Goal: Task Accomplishment & Management: Manage account settings

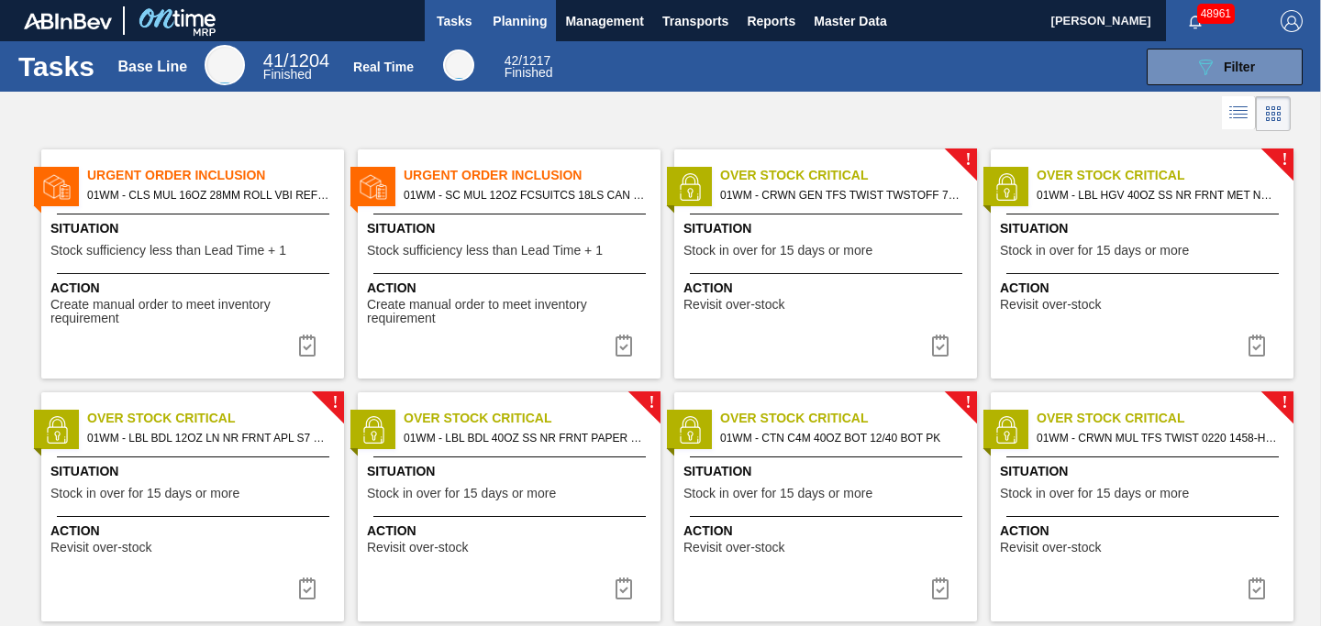
click at [523, 26] on span "Planning" at bounding box center [520, 21] width 54 height 22
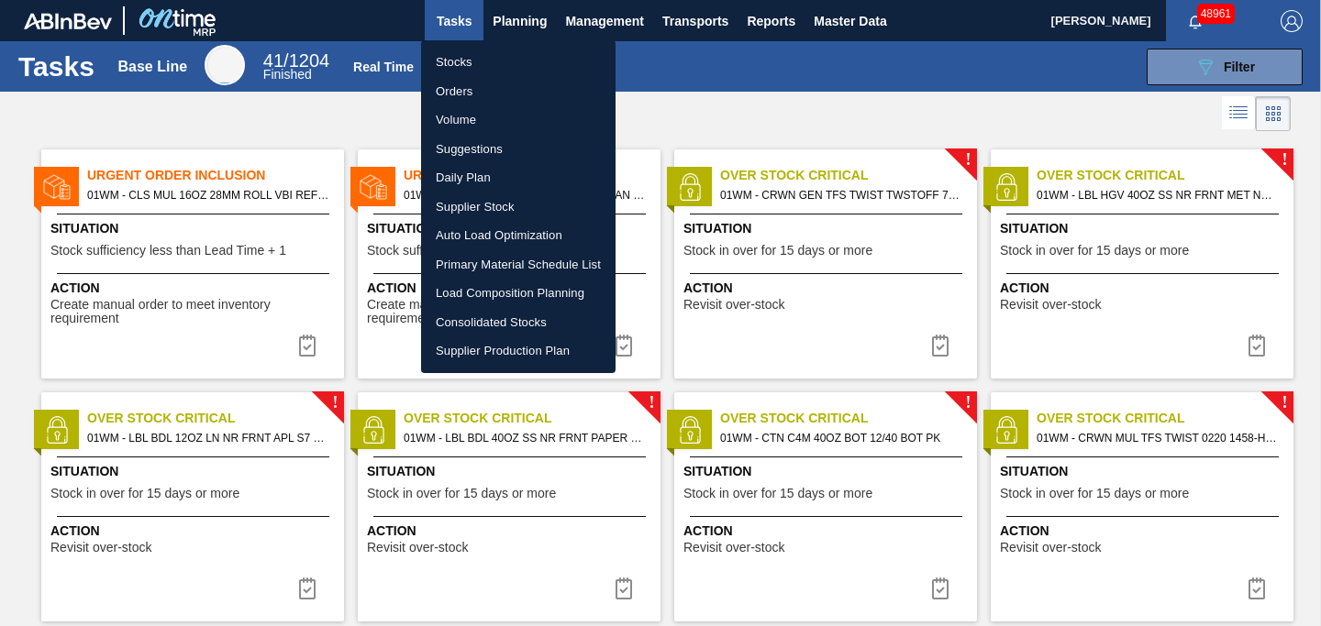
click at [478, 71] on li "Stocks" at bounding box center [518, 62] width 194 height 29
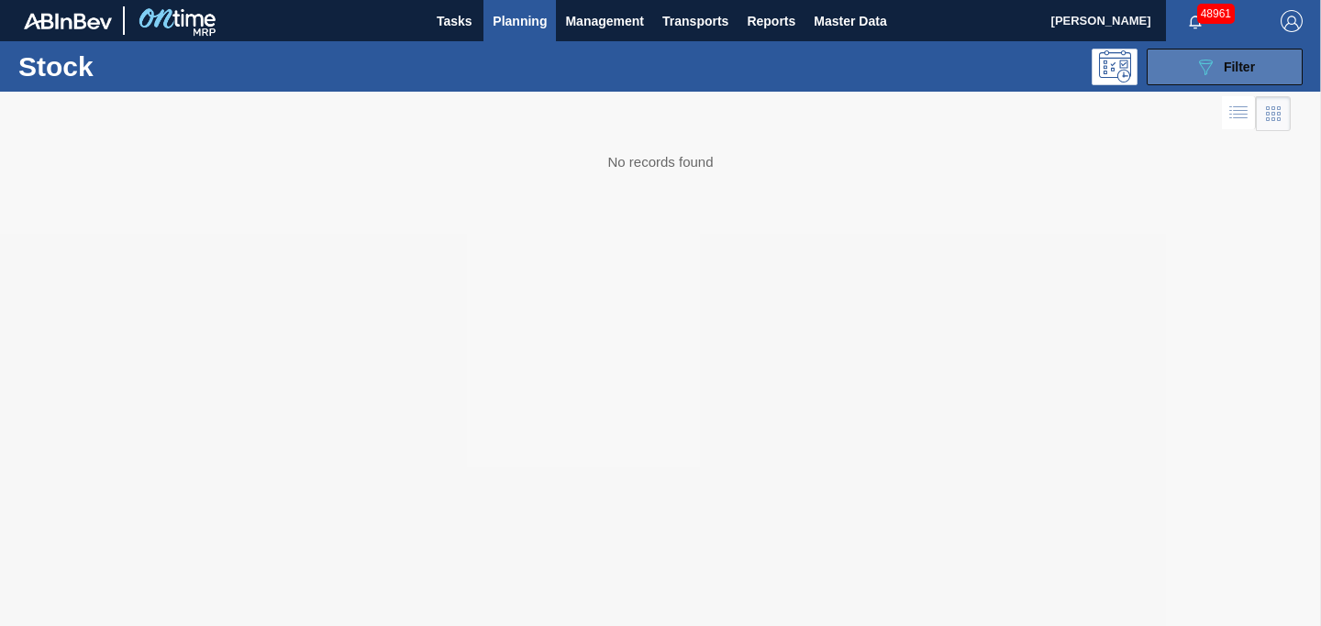
click at [1236, 79] on button "089F7B8B-B2A5-4AFE-B5C0-19BA573D28AC Filter" at bounding box center [1225, 67] width 156 height 37
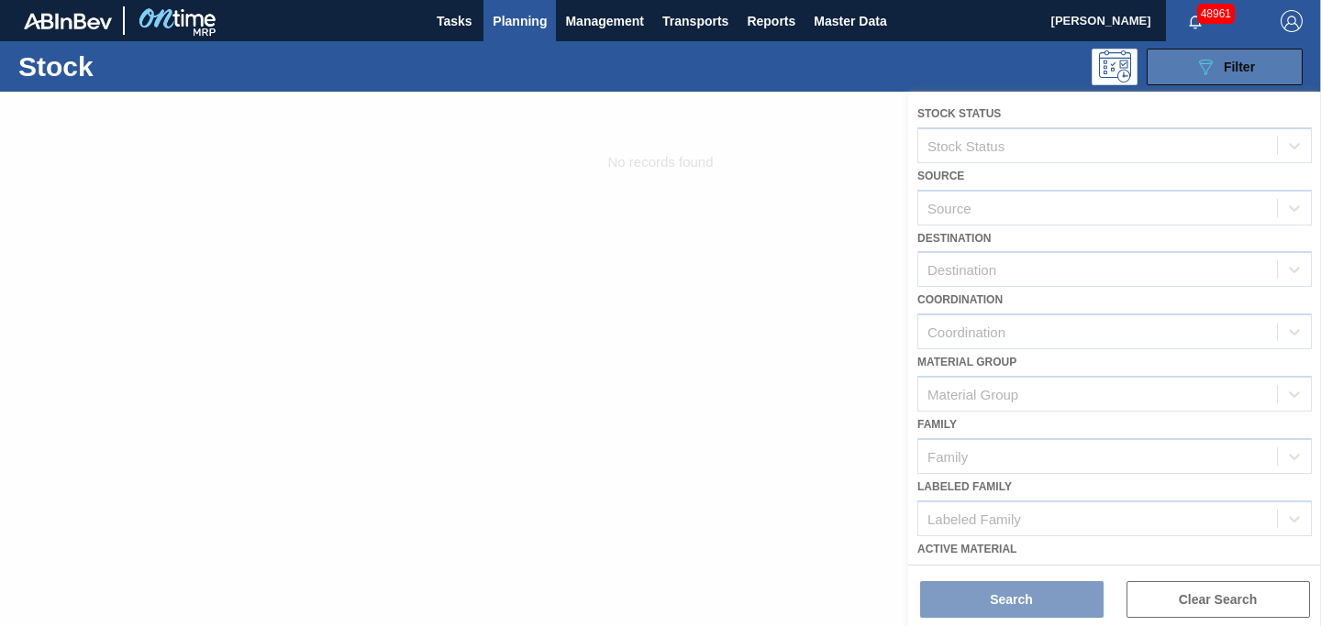
click at [1235, 78] on button "089F7B8B-B2A5-4AFE-B5C0-19BA573D28AC Filter" at bounding box center [1225, 67] width 156 height 37
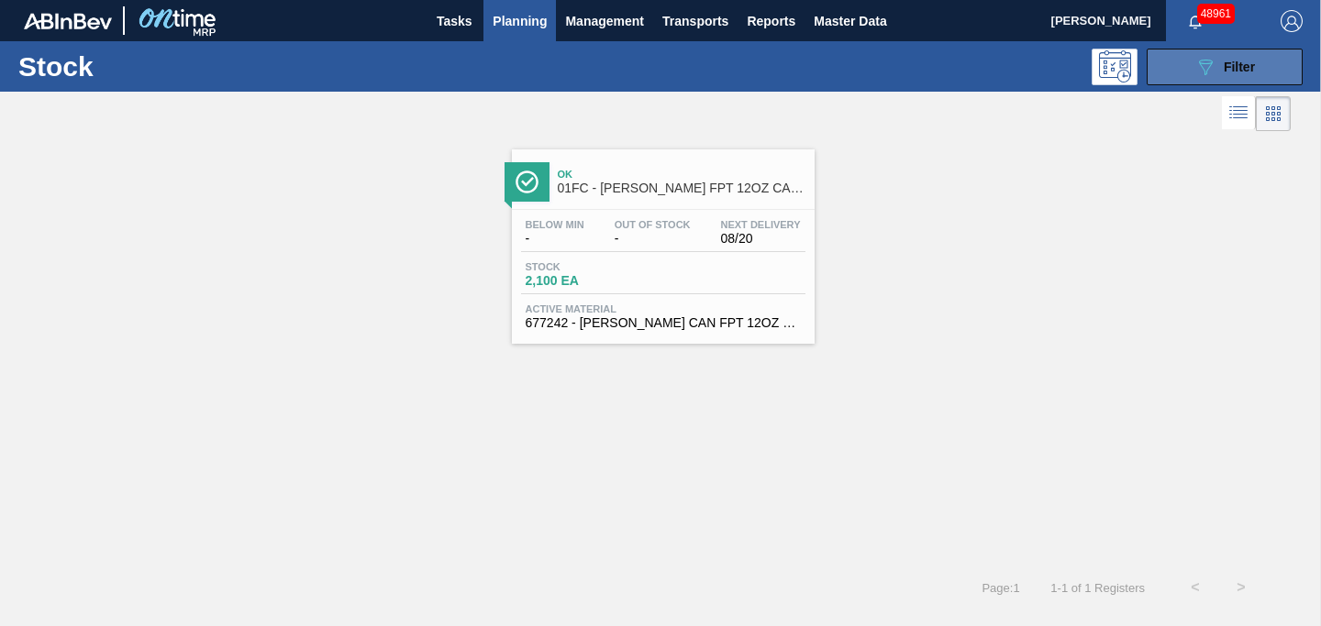
click at [1206, 65] on icon "089F7B8B-B2A5-4AFE-B5C0-19BA573D28AC" at bounding box center [1205, 67] width 22 height 22
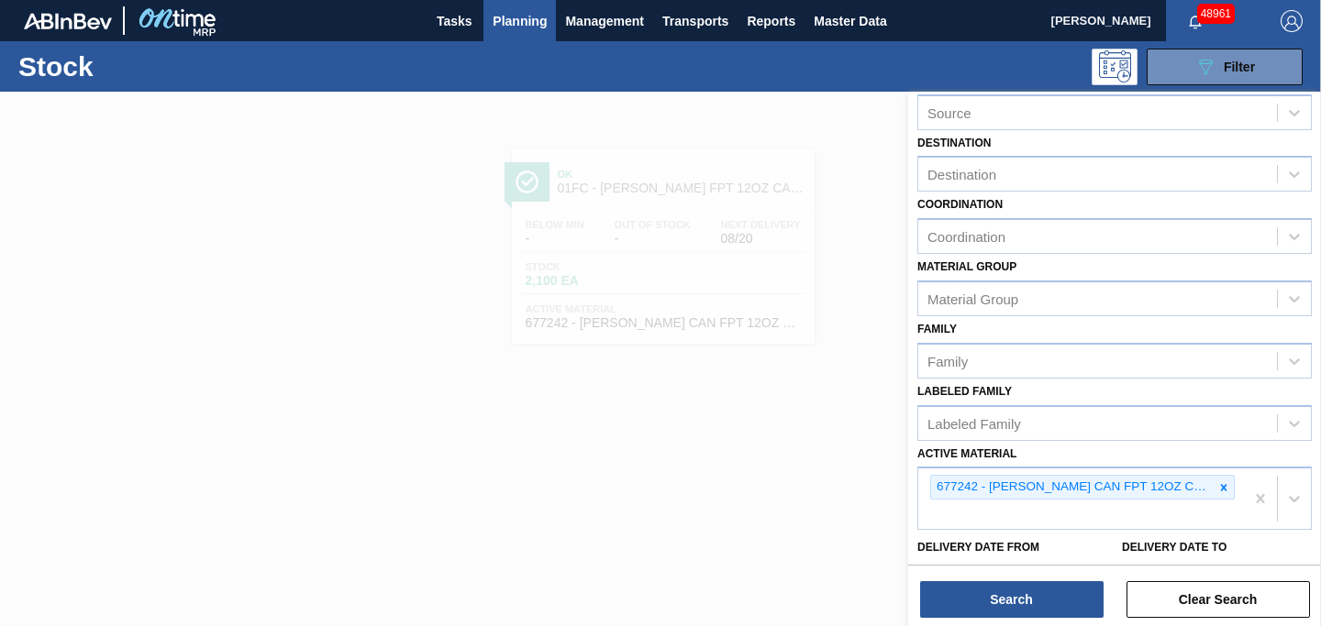
scroll to position [163, 0]
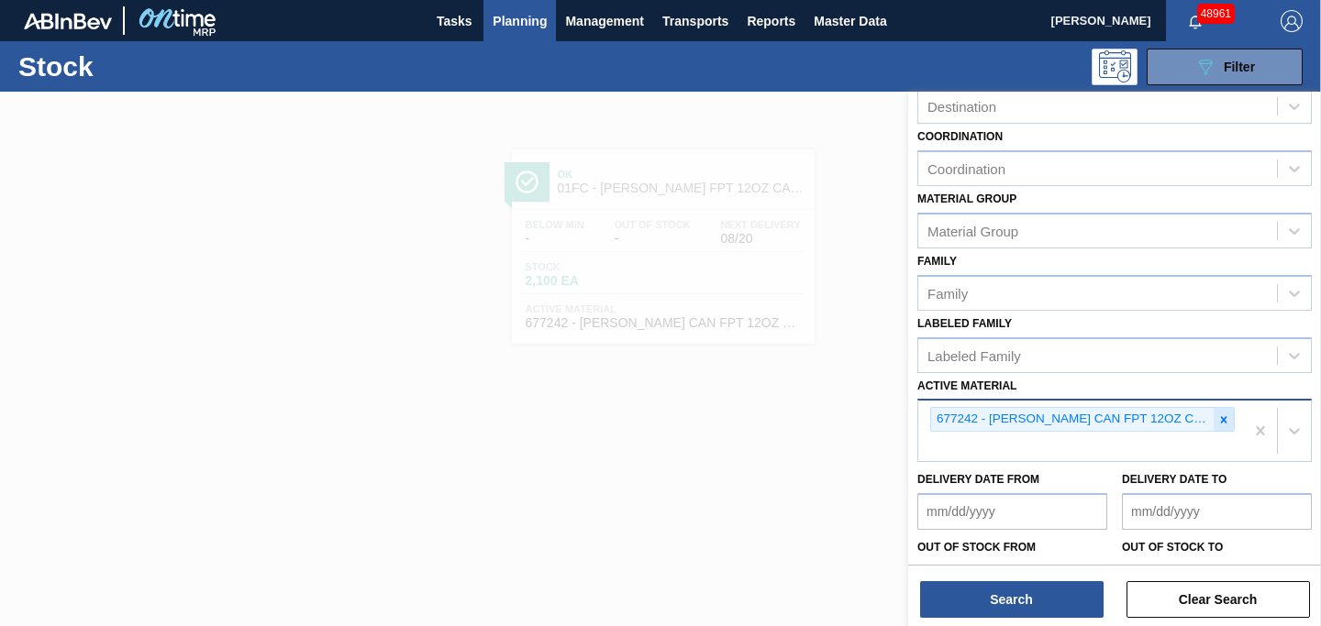
click at [1220, 422] on icon at bounding box center [1223, 420] width 13 height 13
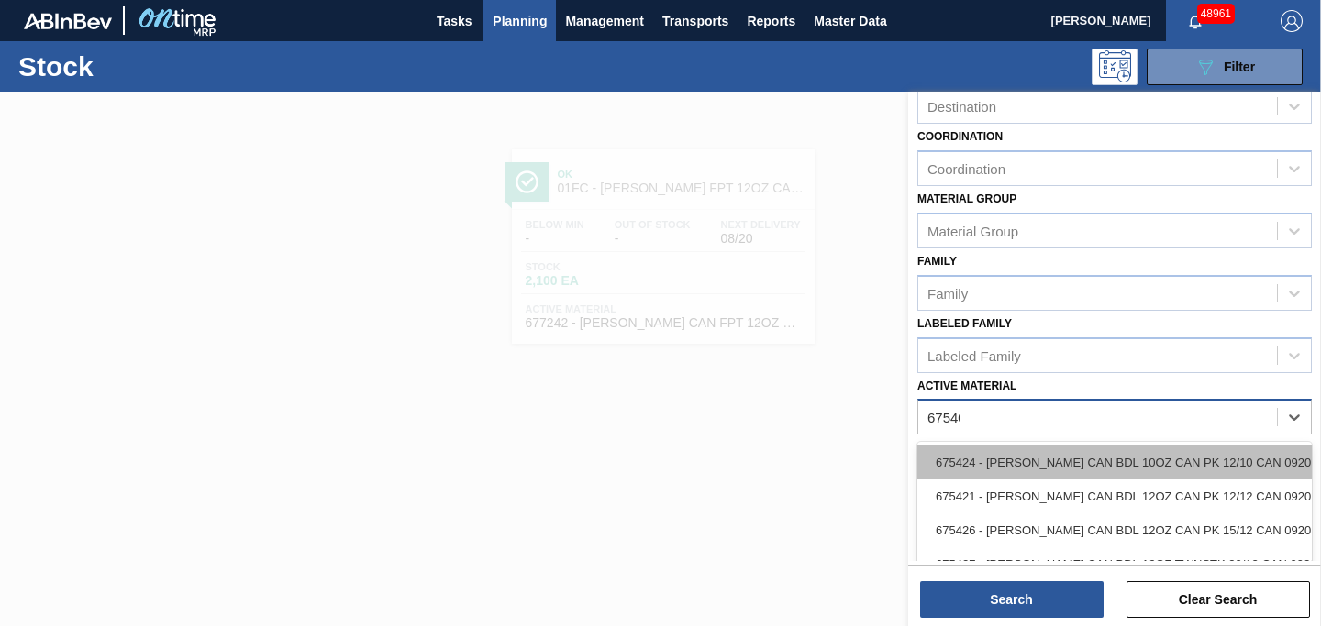
type Material "675403"
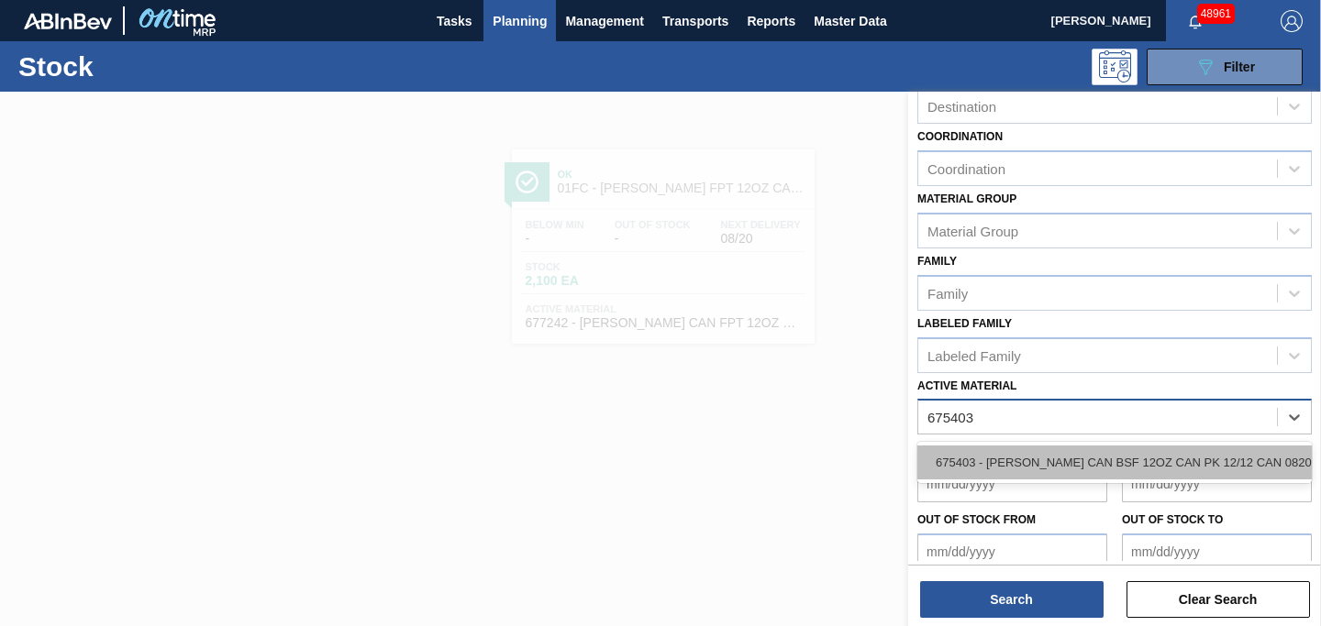
click at [1149, 451] on div "675403 - [PERSON_NAME] CAN BSF 12OZ CAN PK 12/12 CAN 0820" at bounding box center [1114, 463] width 394 height 34
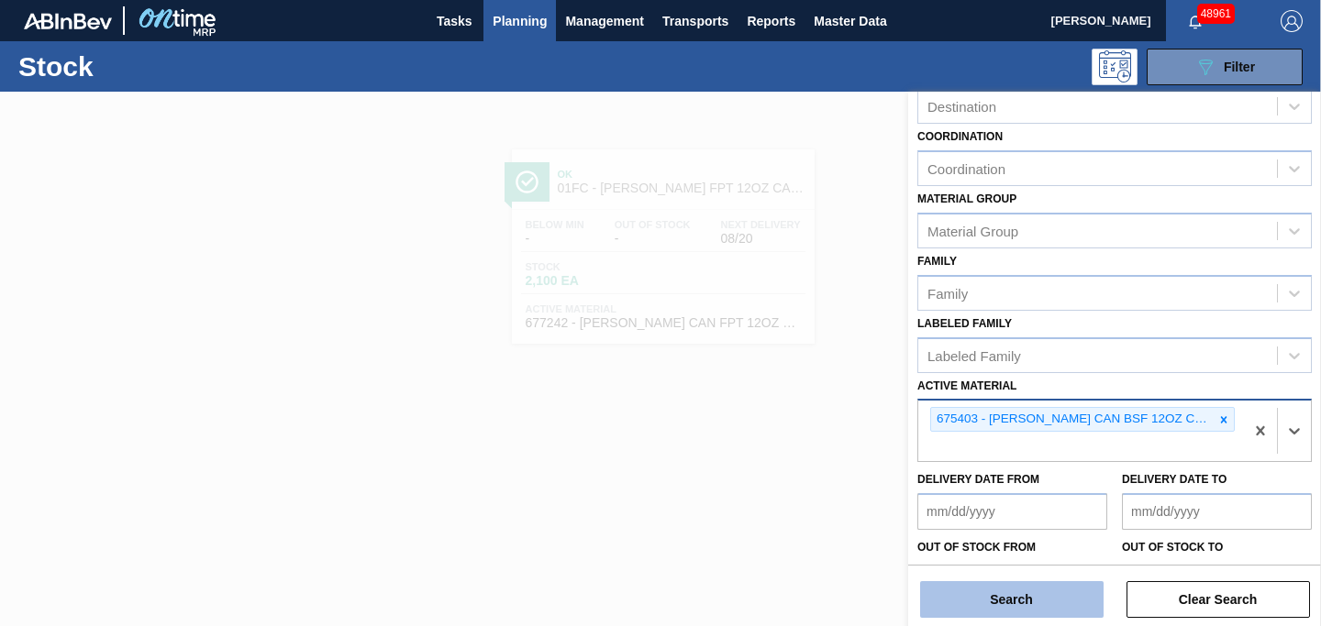
click at [1021, 602] on button "Search" at bounding box center [1011, 600] width 183 height 37
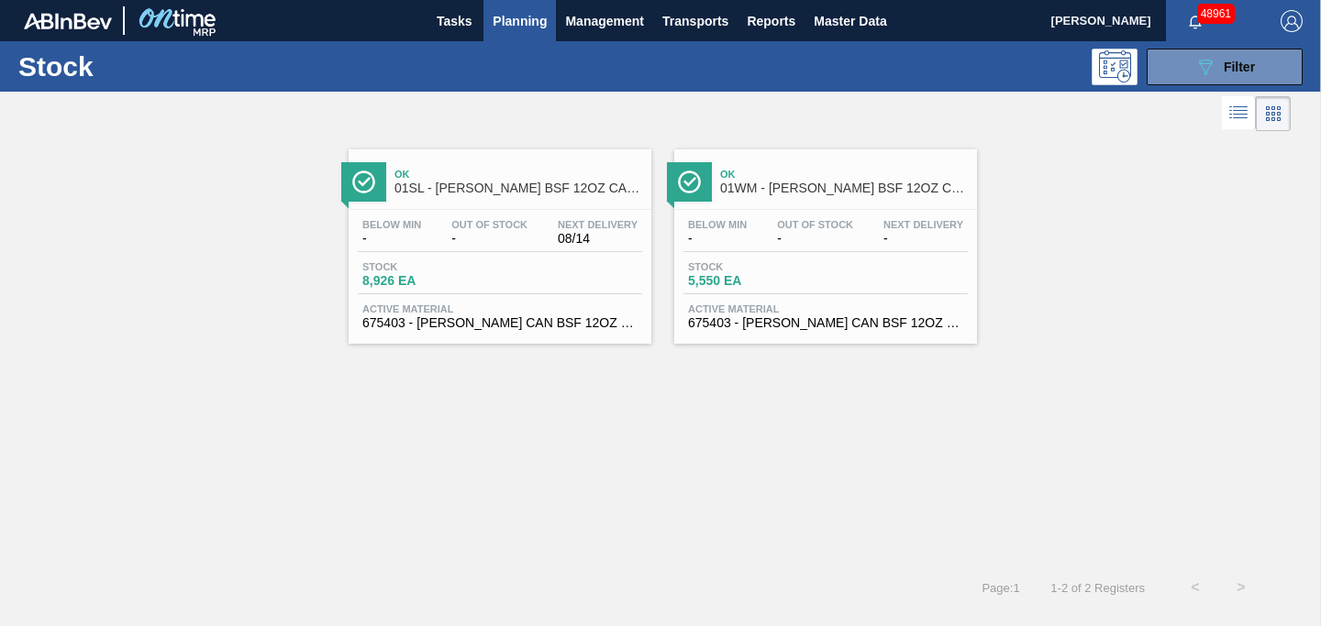
click at [822, 181] on div "Ok 01WM - [PERSON_NAME] BSF 12OZ CAN CAN PK 12/12 CAN" at bounding box center [844, 181] width 248 height 41
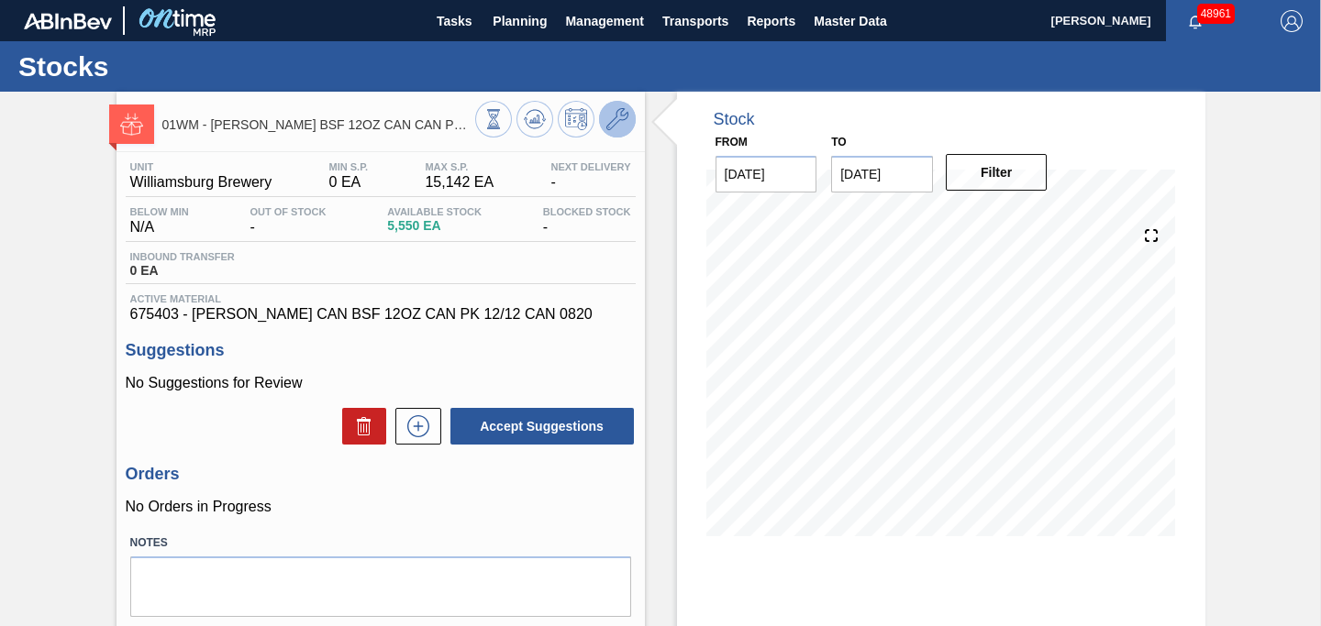
click at [616, 112] on icon at bounding box center [617, 119] width 22 height 22
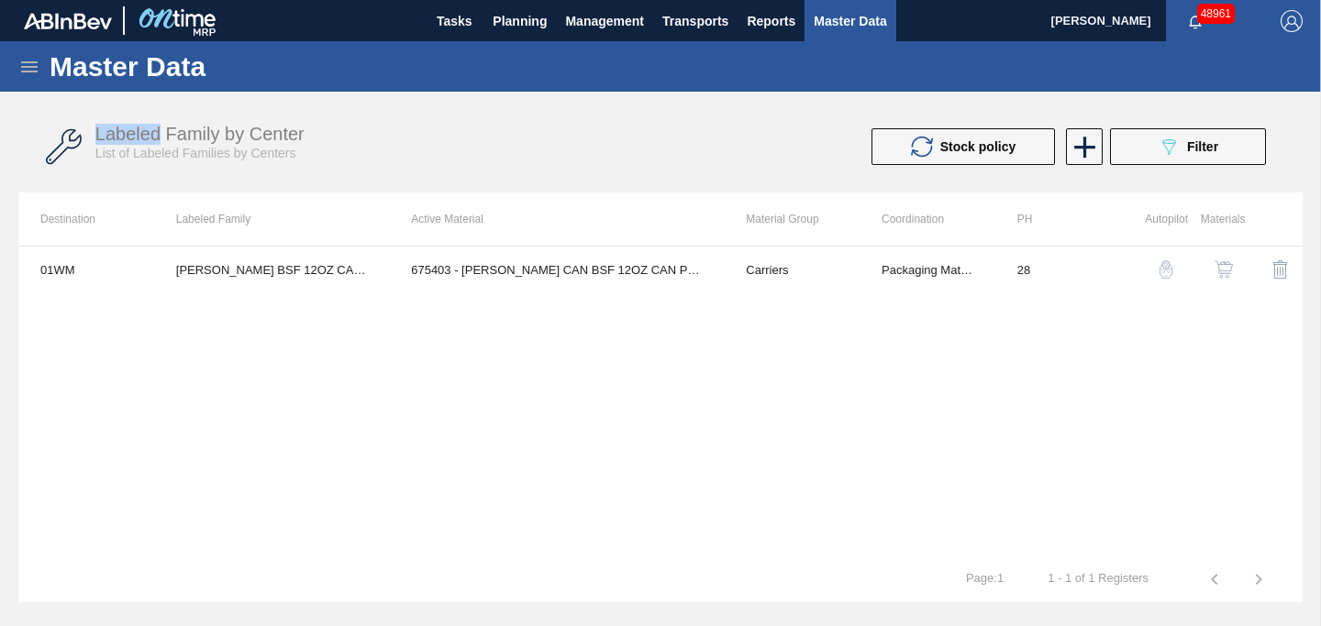
click at [1222, 271] on img "button" at bounding box center [1223, 269] width 18 height 18
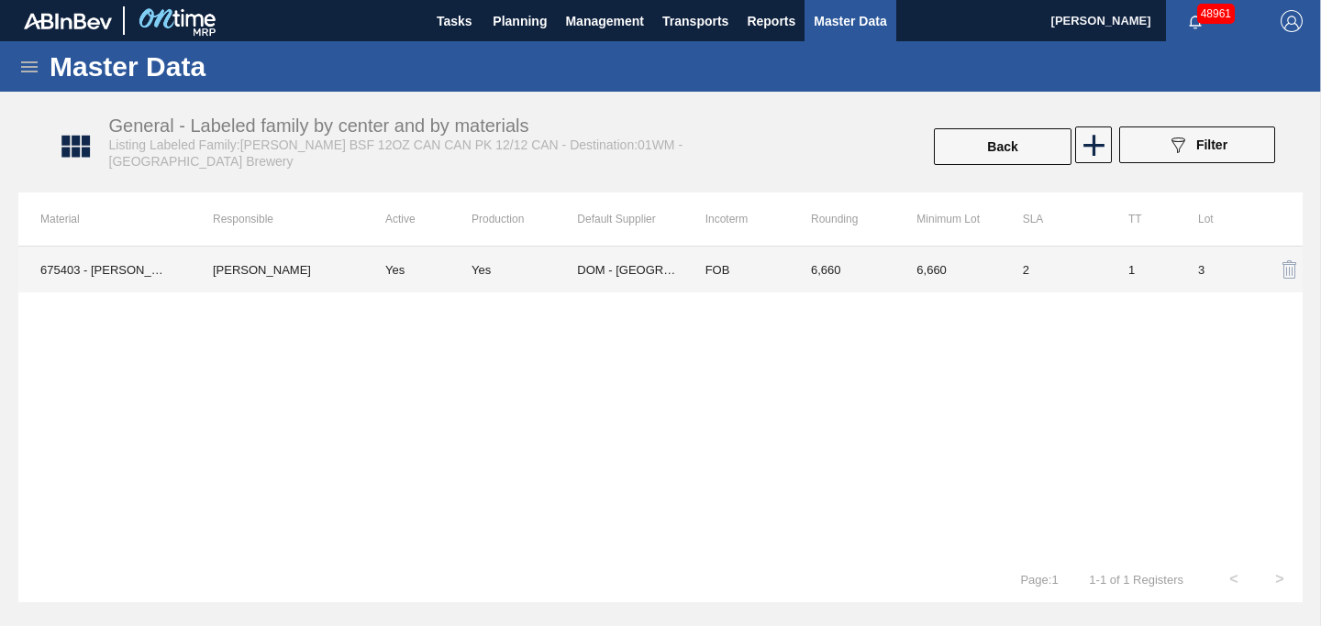
click at [499, 269] on div "Yes" at bounding box center [523, 270] width 105 height 14
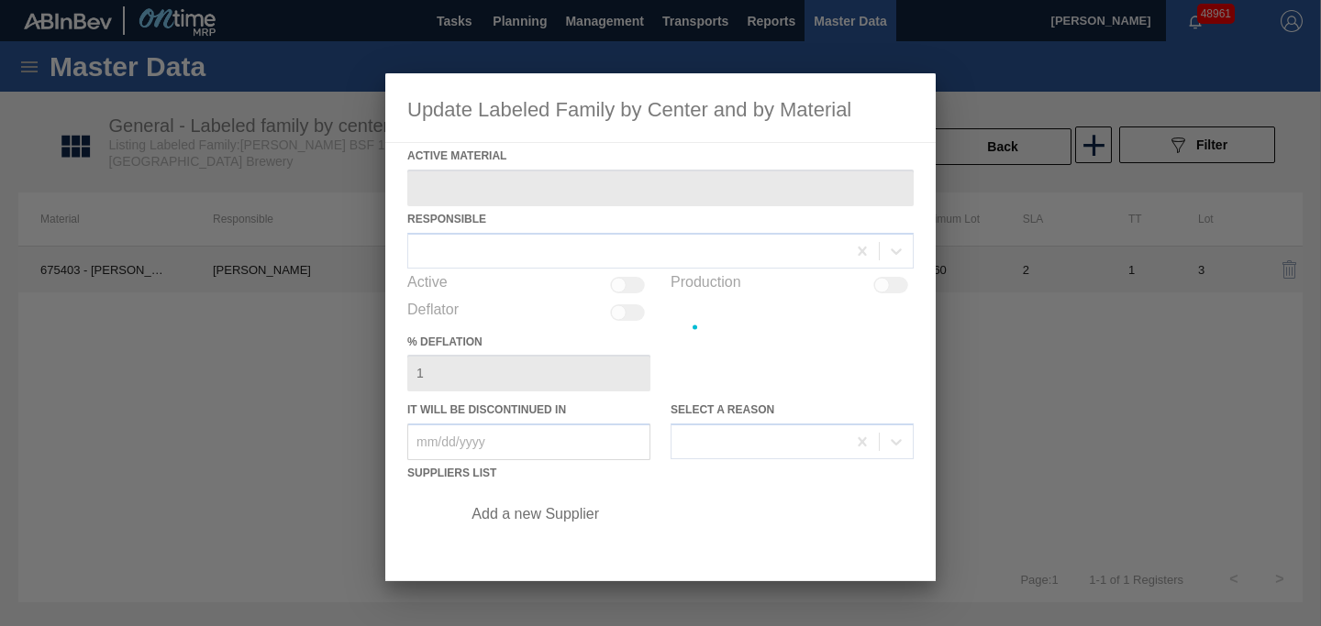
type Material "675403 - [PERSON_NAME] CAN BSF 12OZ CAN PK 12/12 CAN 0820"
checkbox input "true"
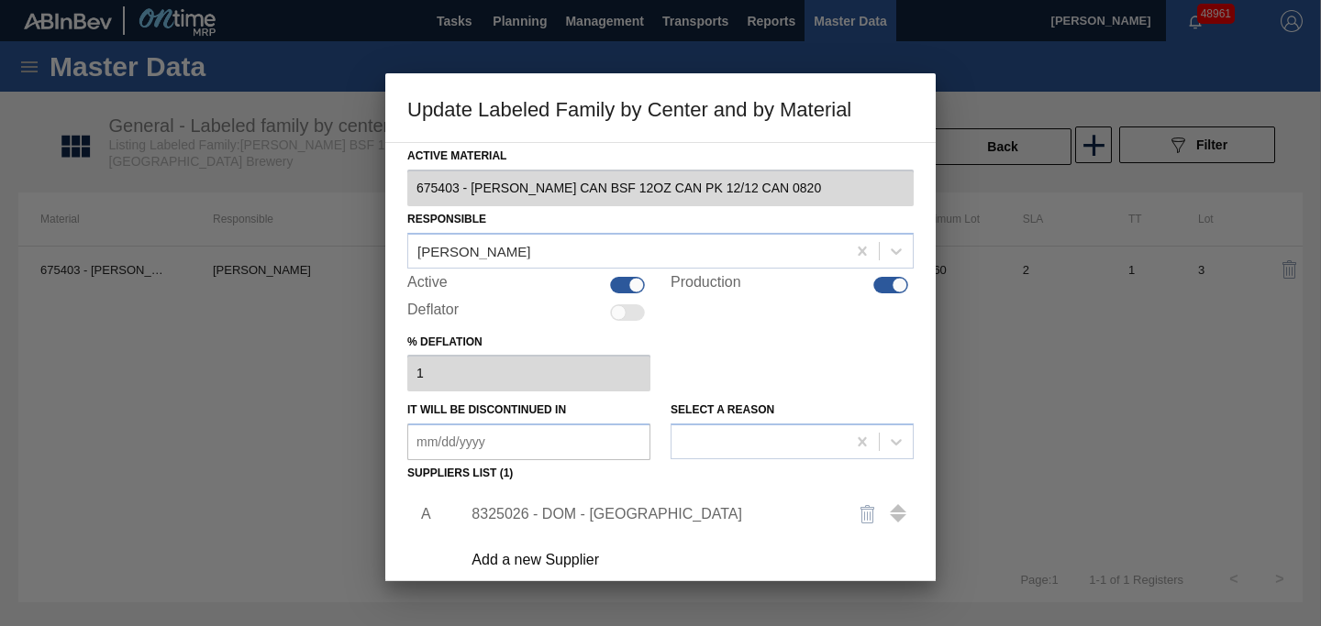
click at [629, 282] on div at bounding box center [636, 285] width 16 height 16
checkbox input "false"
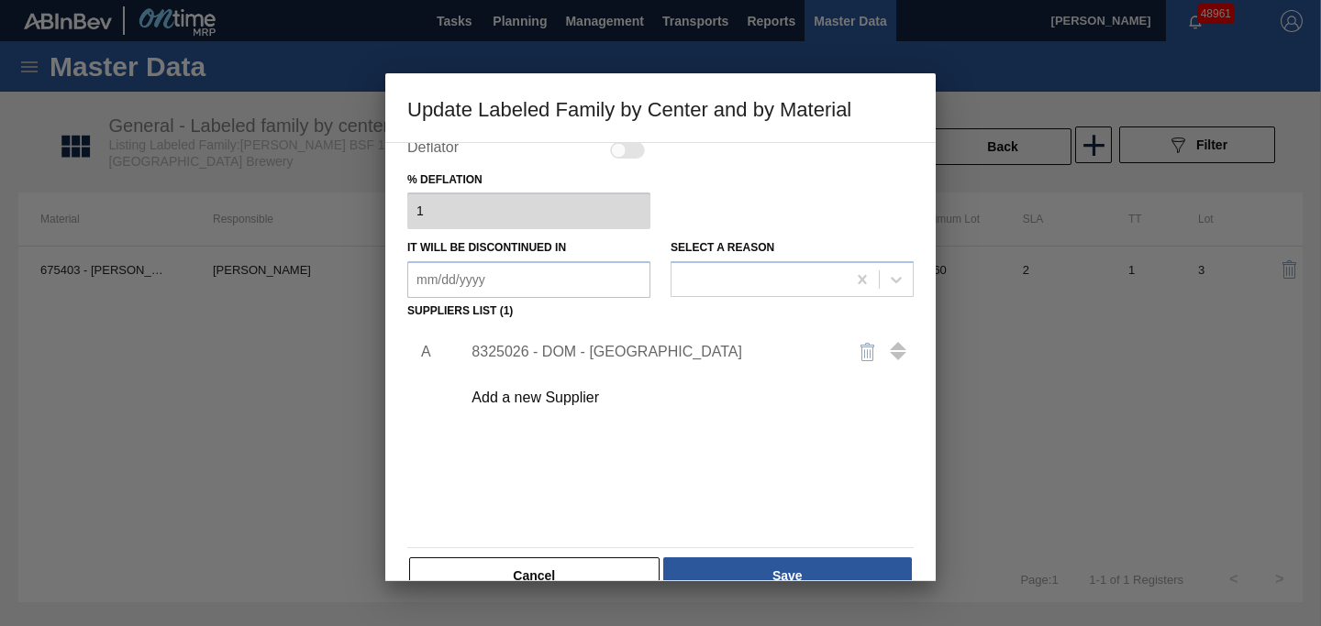
scroll to position [200, 0]
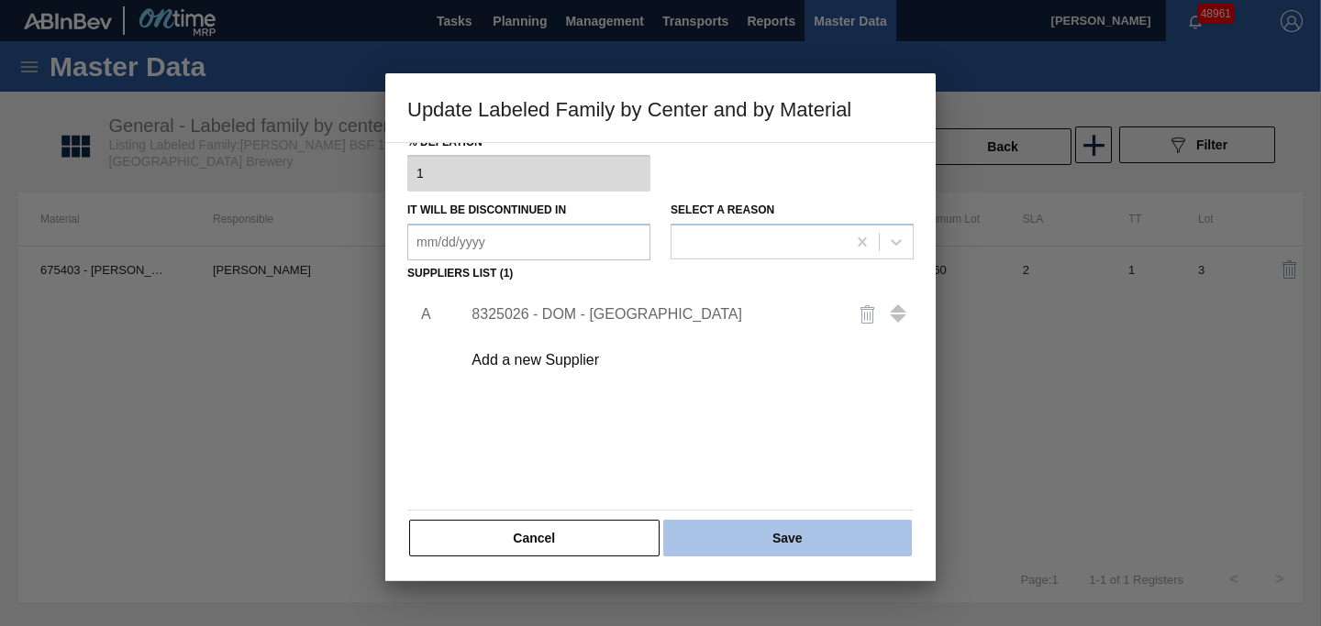
click at [756, 529] on button "Save" at bounding box center [787, 538] width 249 height 37
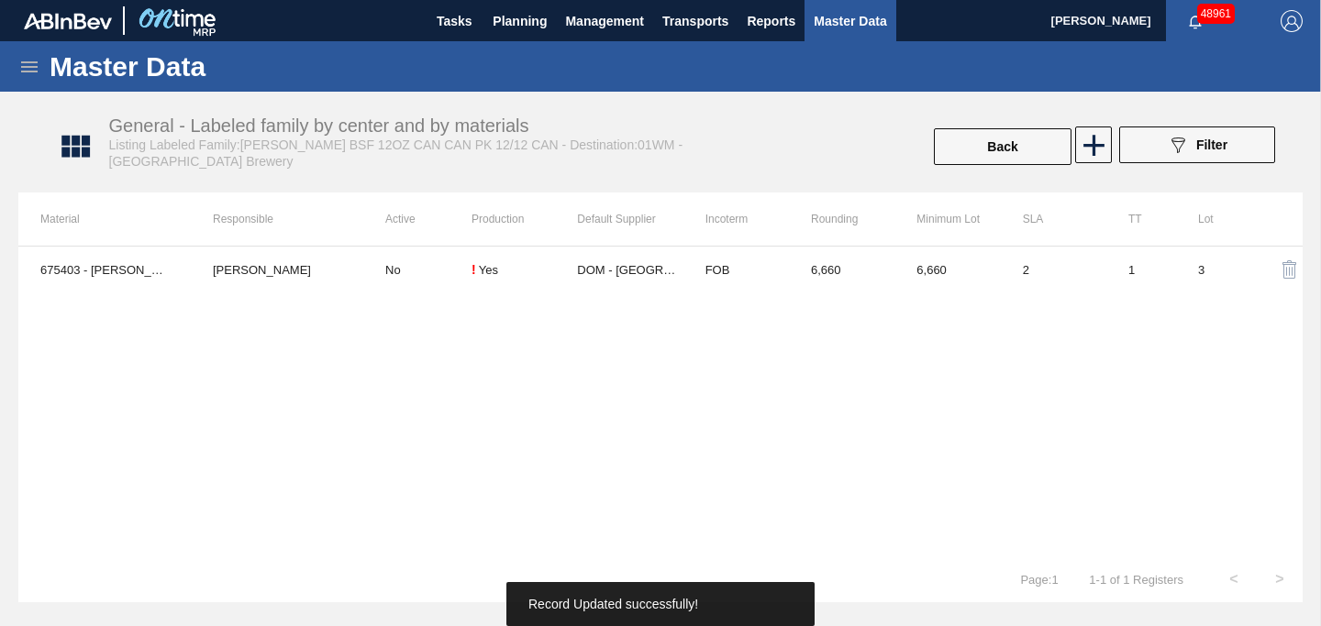
click at [1018, 143] on button "Back" at bounding box center [1003, 146] width 138 height 37
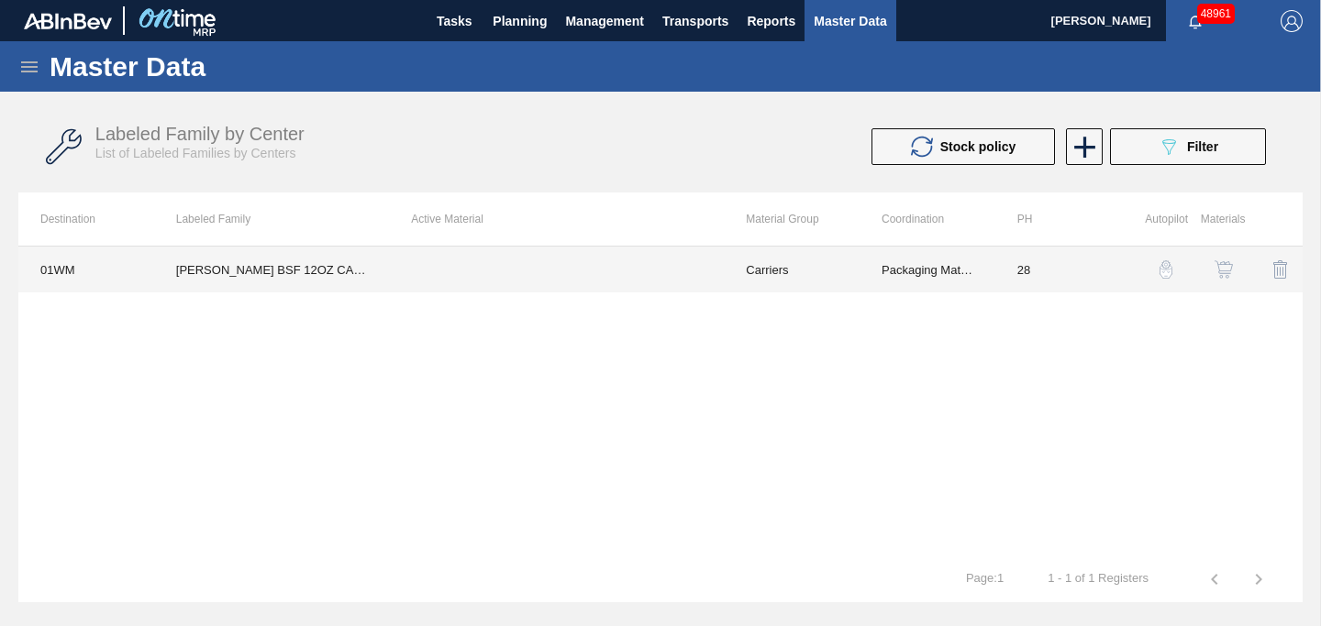
click at [362, 274] on td "[PERSON_NAME] BSF 12OZ CAN CAN PK 12/12 CAN" at bounding box center [271, 270] width 235 height 46
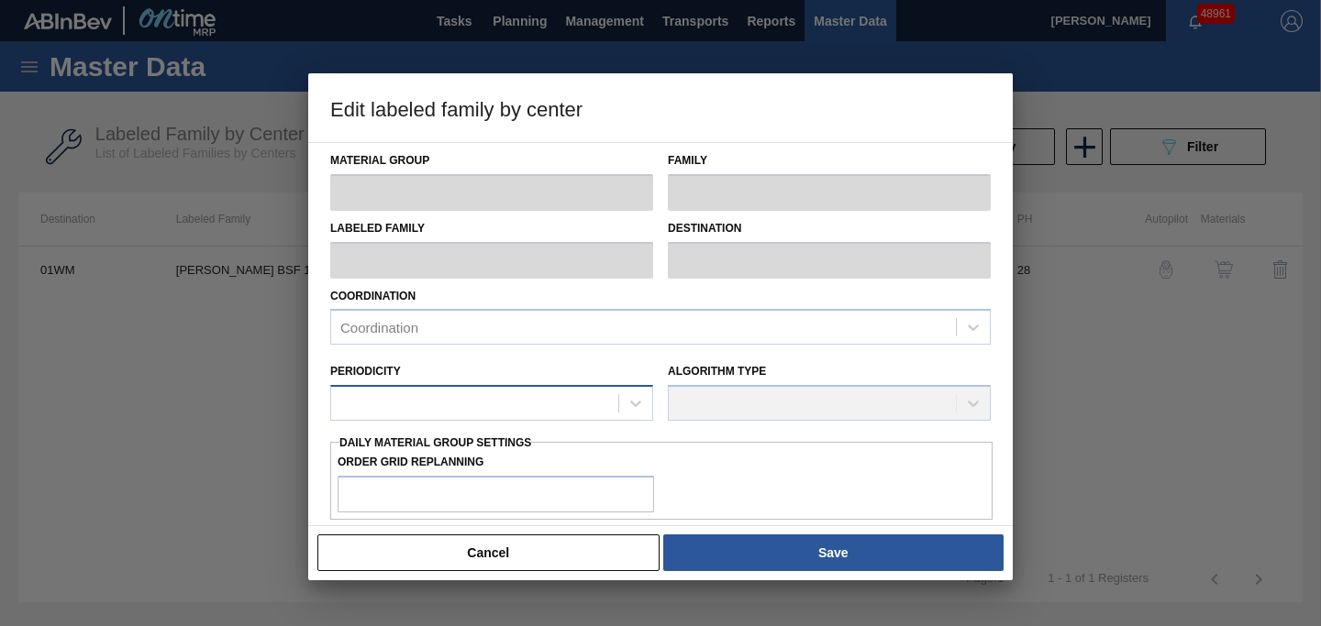
type input "Carriers"
type input "Can Carriers"
type input "[PERSON_NAME] BSF 12OZ CAN CAN PK 12/12 CAN"
type input "01WM - Williamsburg Brewery"
type input "28"
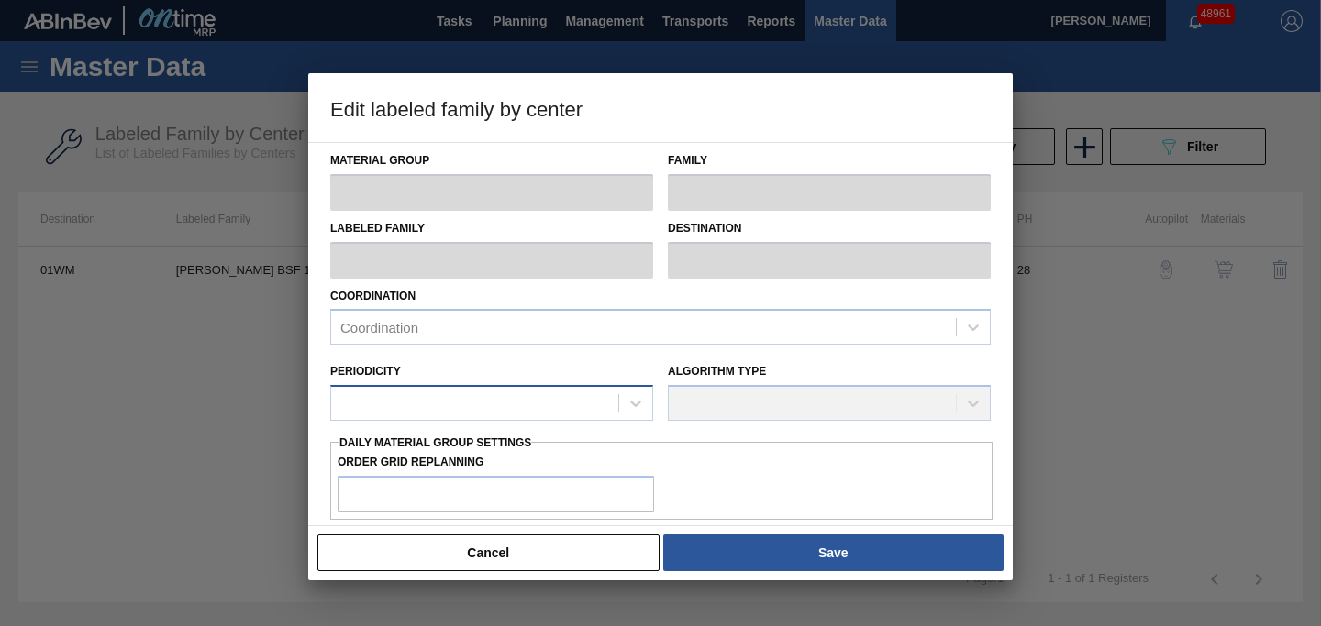
type input "0"
type input "15,142"
type input "3"
type input "454"
checkbox input "true"
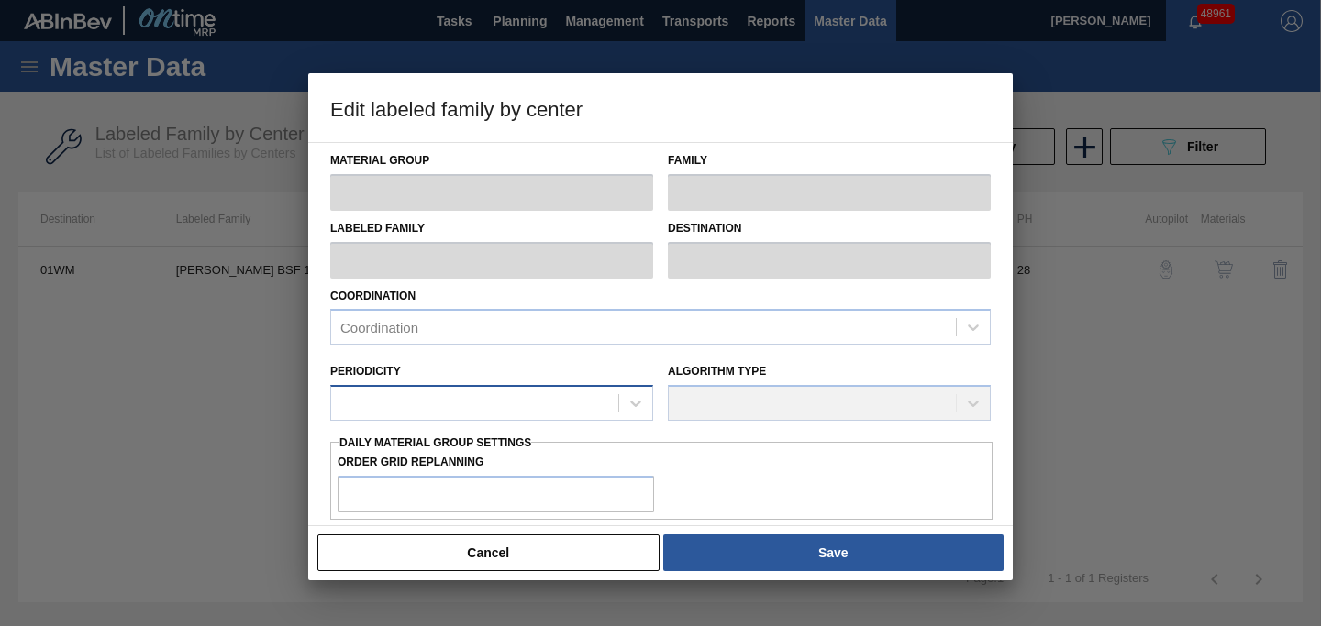
checkbox input "true"
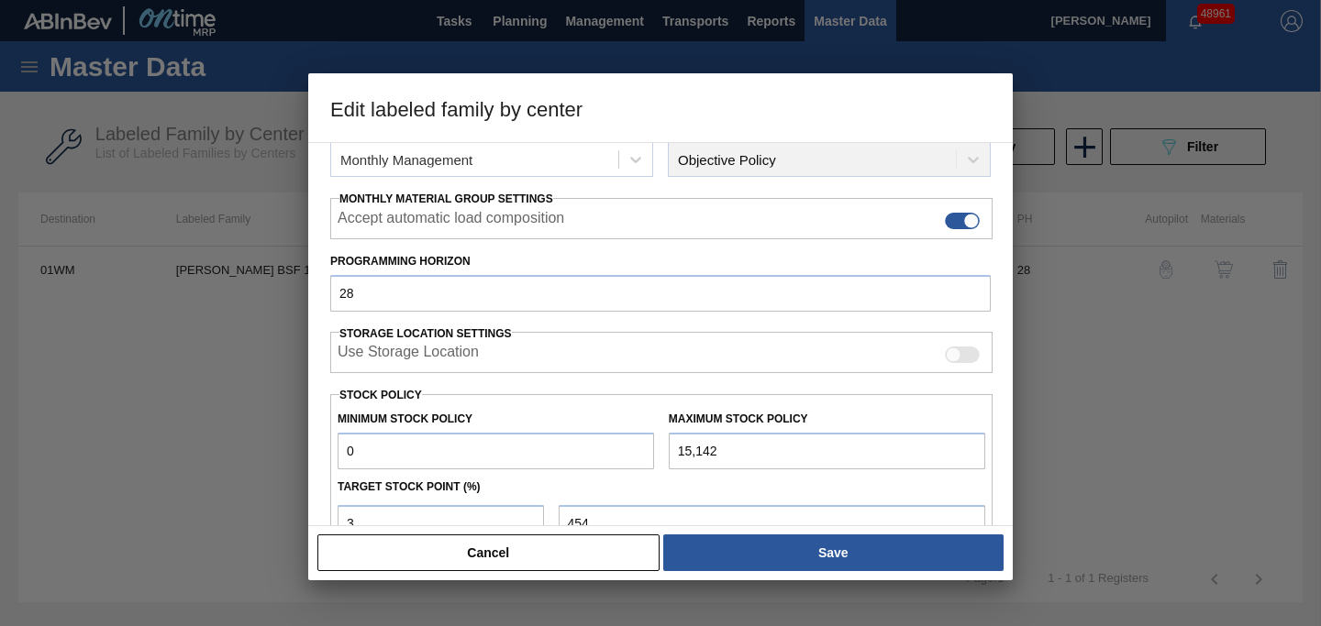
scroll to position [431, 0]
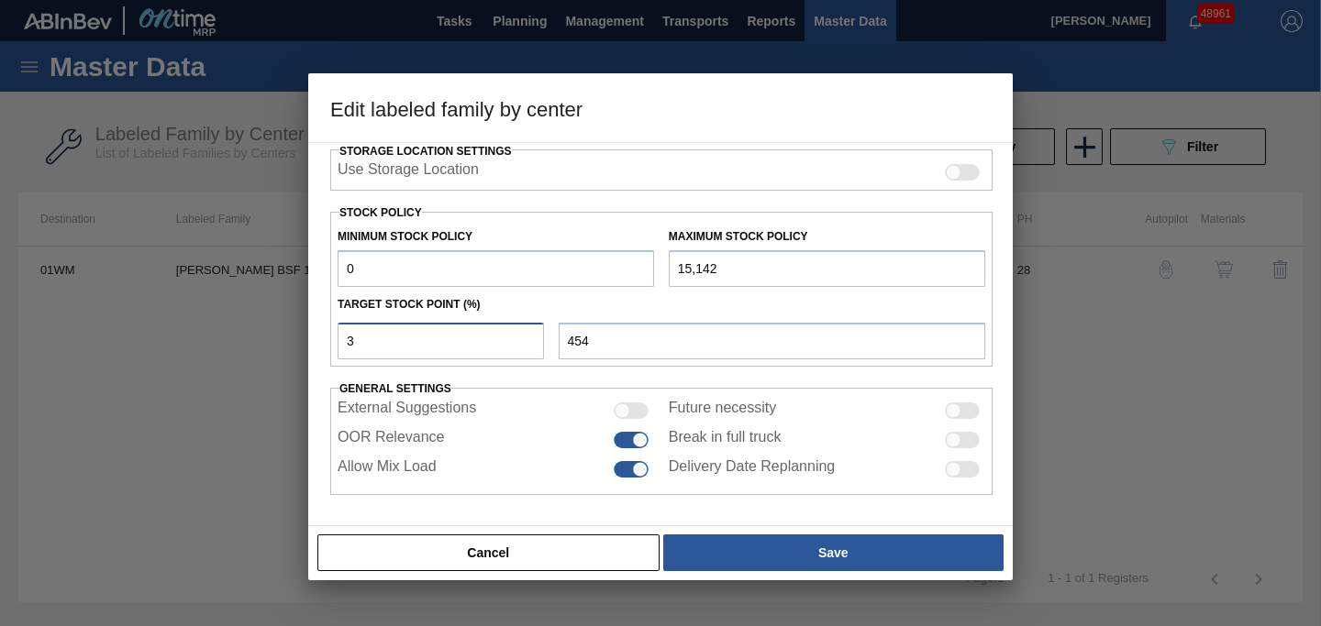
drag, startPoint x: 375, startPoint y: 342, endPoint x: 299, endPoint y: 336, distance: 76.4
click at [299, 336] on div "Edit labeled family by center Material Group Carriers Family Can Carriers Label…" at bounding box center [660, 313] width 1321 height 626
type input "30"
type input "4,543"
type input "3"
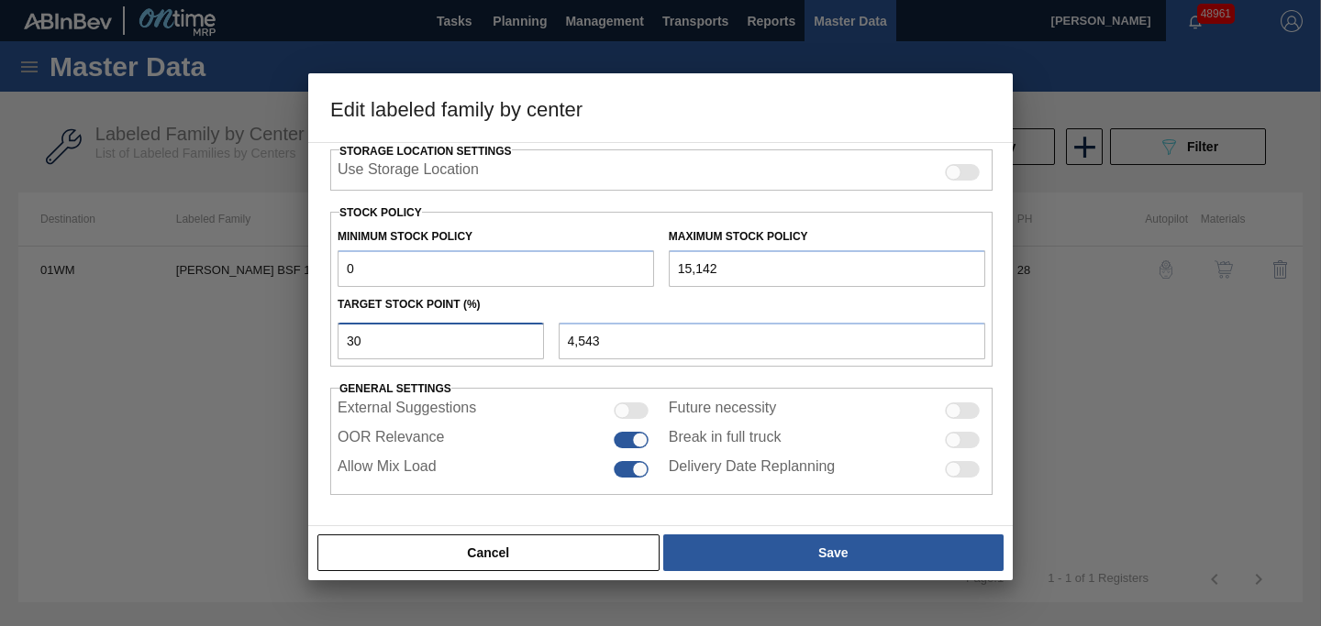
type input "454"
type input "0"
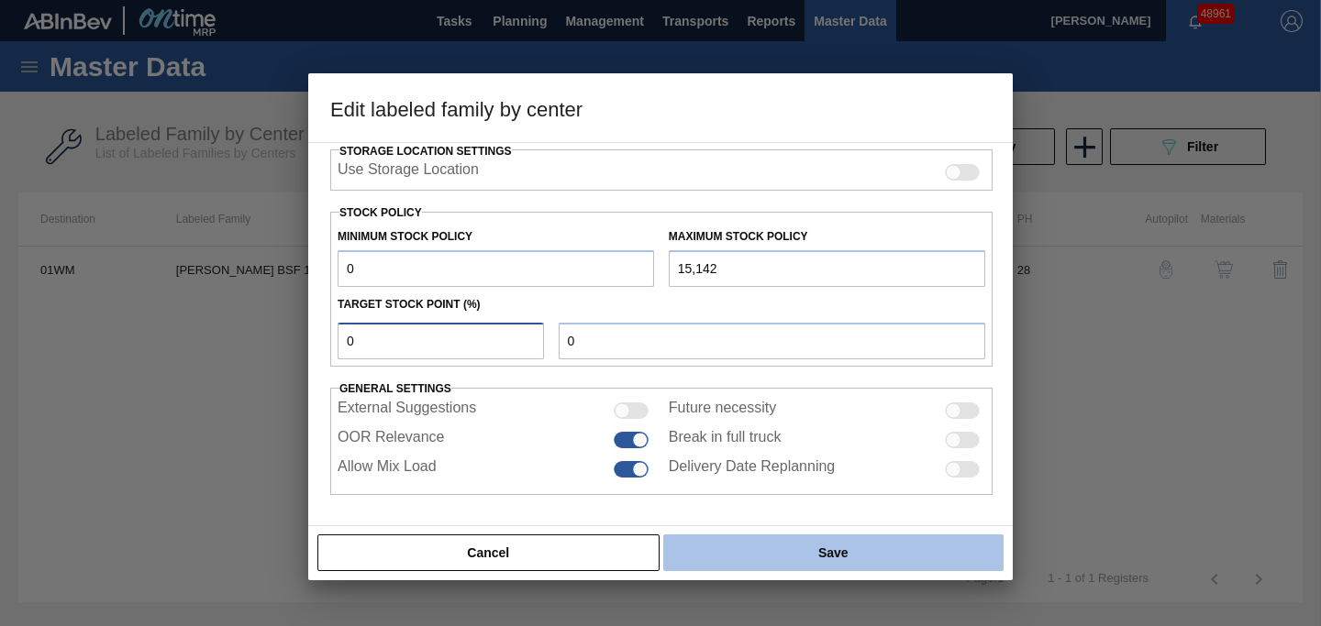
type input "0"
click at [779, 544] on button "Save" at bounding box center [833, 553] width 340 height 37
